Goal: Find specific page/section: Find specific page/section

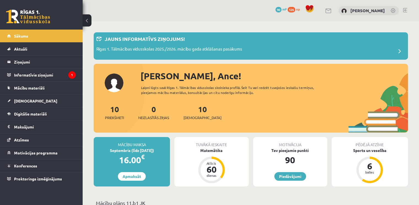
scroll to position [367, 0]
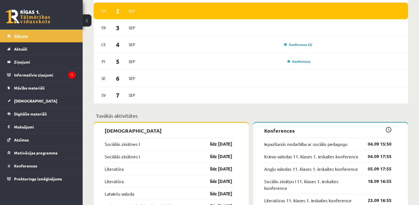
click at [47, 35] on link "Sākums" at bounding box center [41, 35] width 69 height 13
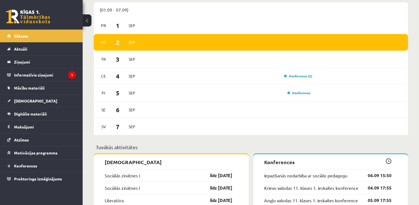
scroll to position [343, 0]
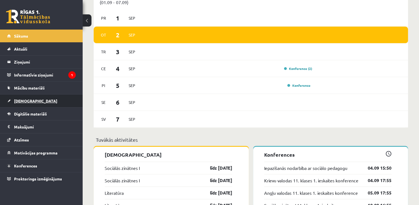
click at [51, 101] on link "[DEMOGRAPHIC_DATA]" at bounding box center [41, 100] width 69 height 13
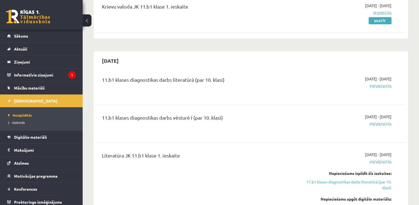
scroll to position [109, 0]
